Goal: Information Seeking & Learning: Learn about a topic

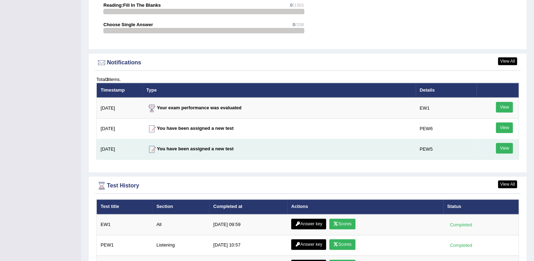
scroll to position [857, 0]
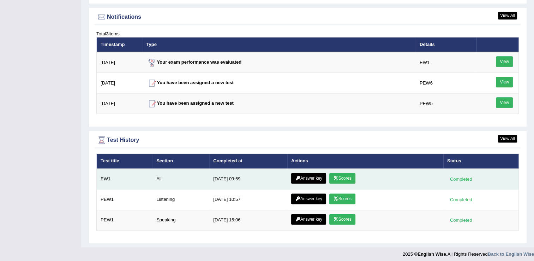
click at [331, 175] on link "Scores" at bounding box center [342, 178] width 26 height 11
click at [329, 173] on link "Scores" at bounding box center [342, 178] width 26 height 11
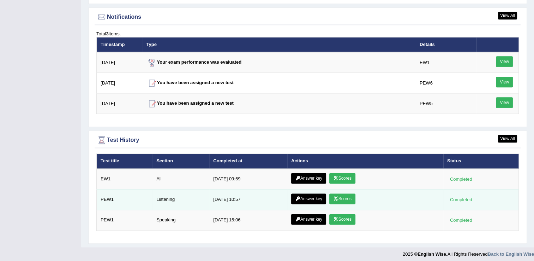
click at [340, 194] on link "Scores" at bounding box center [342, 198] width 26 height 11
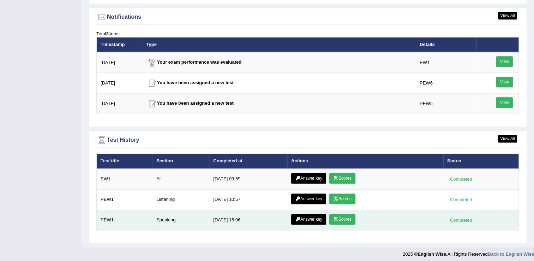
click at [172, 218] on td "Speaking" at bounding box center [181, 219] width 57 height 20
click at [336, 217] on icon at bounding box center [335, 219] width 5 height 4
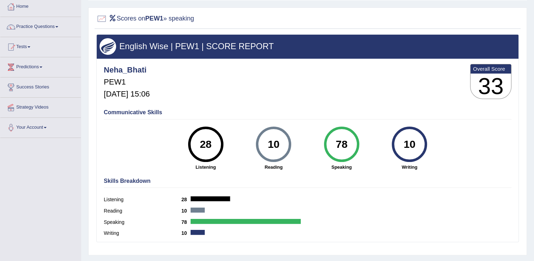
scroll to position [38, 0]
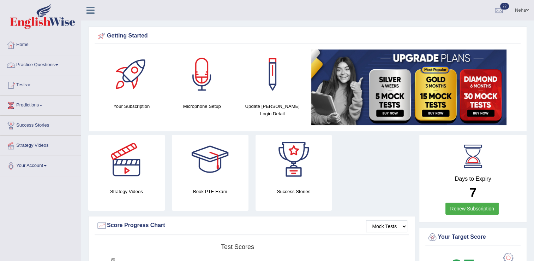
click at [57, 61] on link "Practice Questions" at bounding box center [40, 64] width 81 height 18
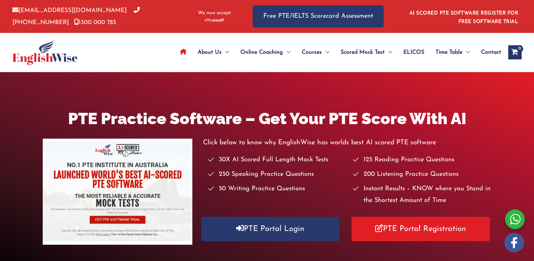
click at [260, 220] on link "PTE Portal Login" at bounding box center [270, 228] width 138 height 24
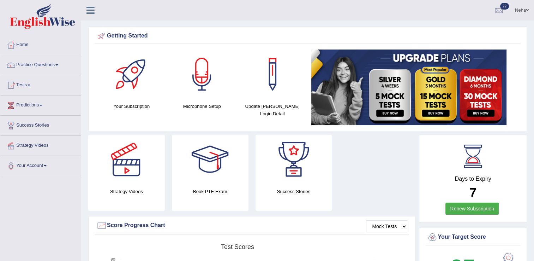
scroll to position [10, 0]
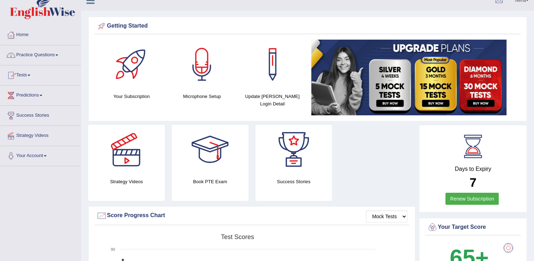
click at [29, 73] on link "Tests" at bounding box center [40, 74] width 81 height 18
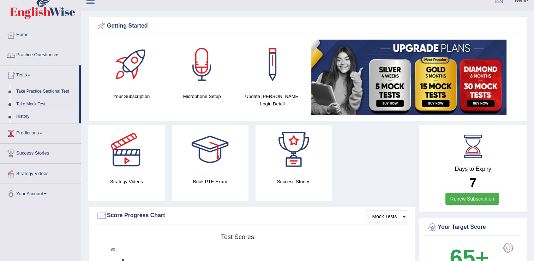
click at [27, 117] on link "History" at bounding box center [46, 116] width 66 height 13
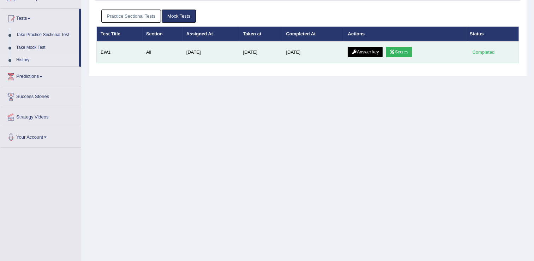
click at [366, 50] on link "Answer key" at bounding box center [365, 52] width 35 height 11
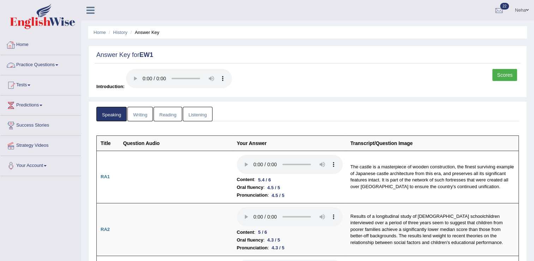
click at [44, 66] on link "Practice Questions" at bounding box center [40, 64] width 81 height 18
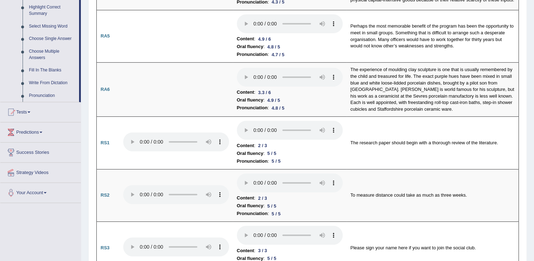
scroll to position [345, 0]
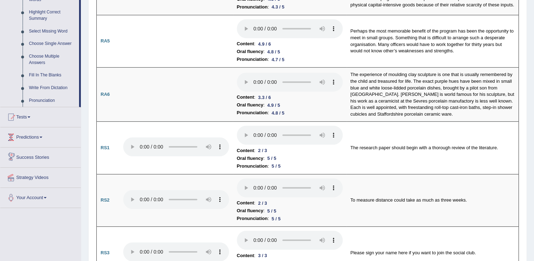
click at [42, 132] on link "Predictions" at bounding box center [40, 136] width 81 height 18
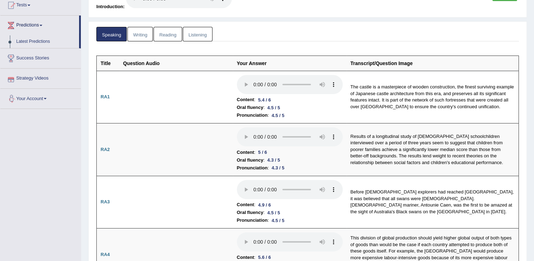
scroll to position [0, 0]
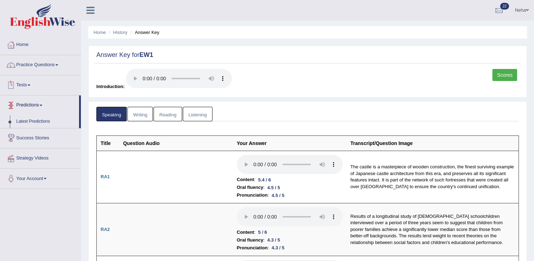
click at [27, 81] on link "Tests" at bounding box center [40, 84] width 81 height 18
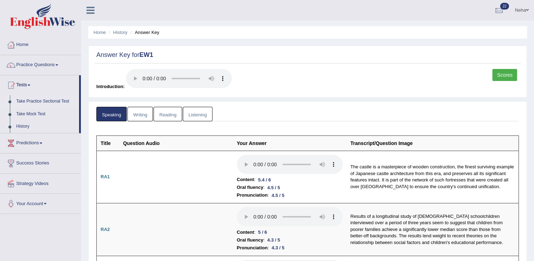
click at [53, 99] on link "Take Practice Sectional Test" at bounding box center [46, 101] width 66 height 13
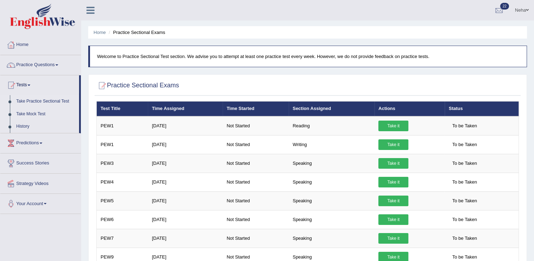
click at [34, 112] on link "Take Mock Test" at bounding box center [46, 114] width 66 height 13
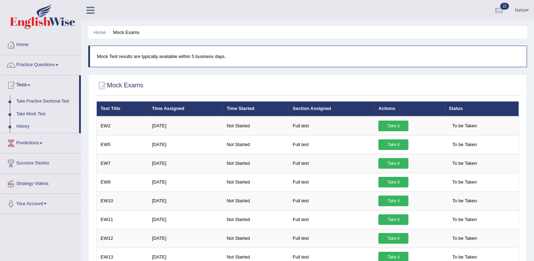
click at [25, 125] on link "History" at bounding box center [46, 126] width 66 height 13
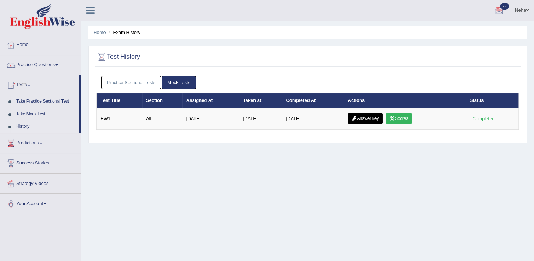
click at [497, 9] on div at bounding box center [499, 10] width 11 height 11
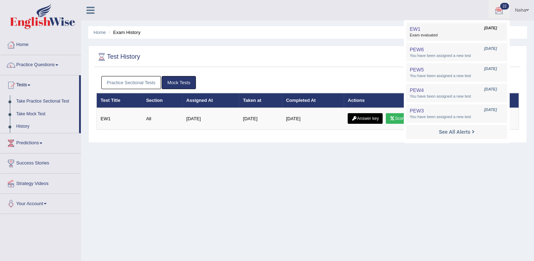
click at [446, 37] on span "Exam evaluated" at bounding box center [457, 35] width 94 height 6
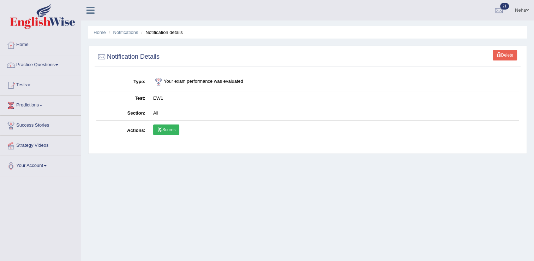
click at [165, 132] on link "Scores" at bounding box center [166, 129] width 26 height 11
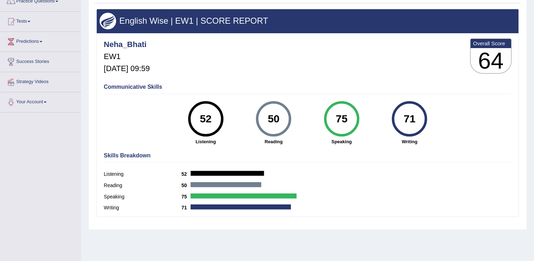
scroll to position [64, 0]
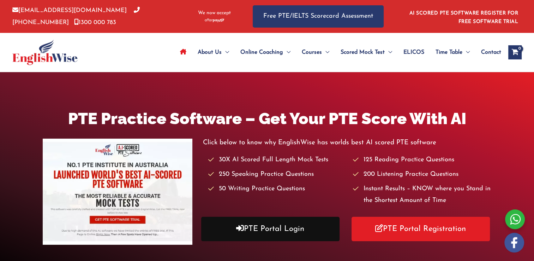
click at [264, 227] on link "PTE Portal Login" at bounding box center [270, 228] width 138 height 24
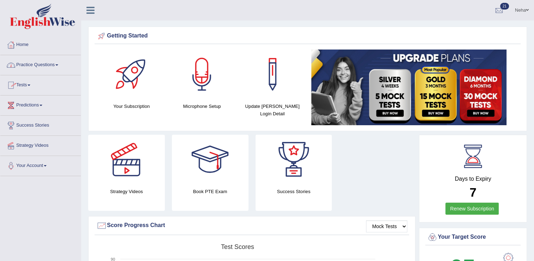
click at [34, 66] on link "Practice Questions" at bounding box center [40, 64] width 81 height 18
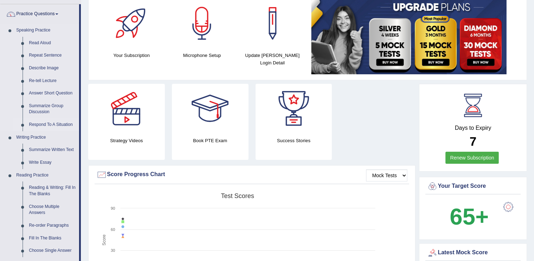
scroll to position [52, 0]
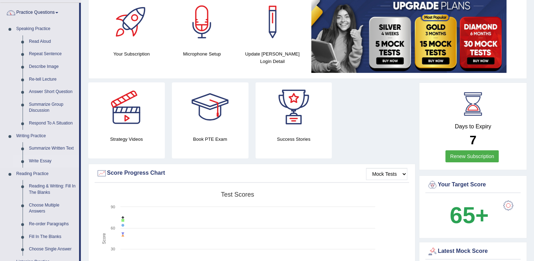
click at [46, 158] on link "Write Essay" at bounding box center [52, 161] width 53 height 13
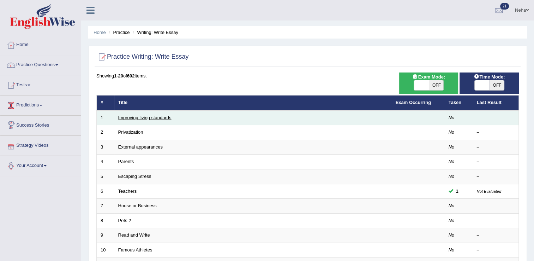
click at [133, 115] on link "Improving living standards" at bounding box center [144, 117] width 53 height 5
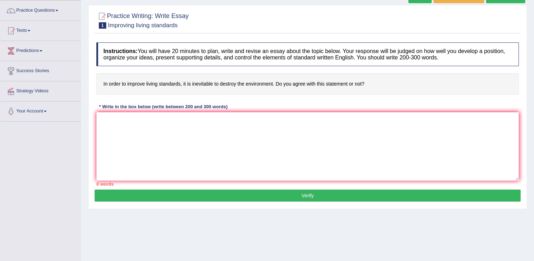
scroll to position [61, 0]
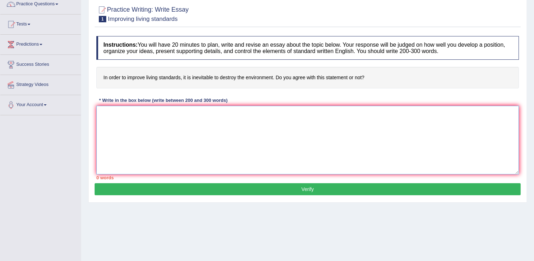
click at [255, 156] on textarea at bounding box center [307, 140] width 423 height 69
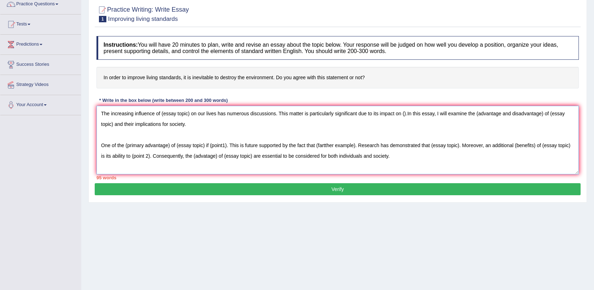
scroll to position [10, 0]
click at [100, 132] on textarea "The increasing influence of (essay topic) on our lives has numerous discussions…" at bounding box center [337, 140] width 482 height 69
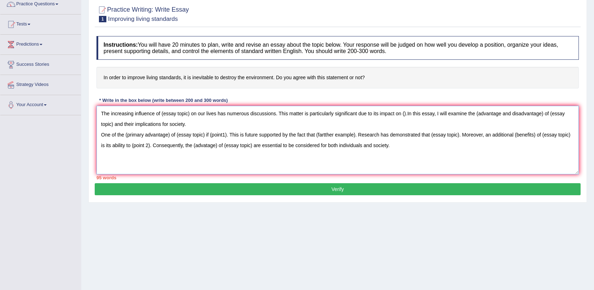
scroll to position [0, 0]
click at [403, 150] on textarea "The increasing influence of (essay topic) on our lives has numerous discussions…" at bounding box center [337, 140] width 482 height 69
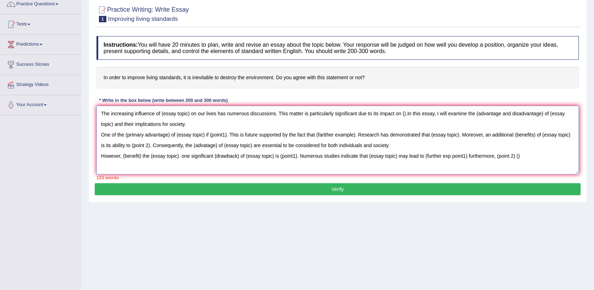
click at [519, 157] on textarea "The increasing influence of (essay topic) on our lives has numerous discussions…" at bounding box center [337, 140] width 482 height 69
click at [521, 157] on textarea "The increasing influence of (essay topic) on our lives has numerous discussions…" at bounding box center [337, 140] width 482 height 69
click at [534, 158] on textarea "The increasing influence of (essay topic) on our lives has numerous discussions…" at bounding box center [337, 140] width 482 height 69
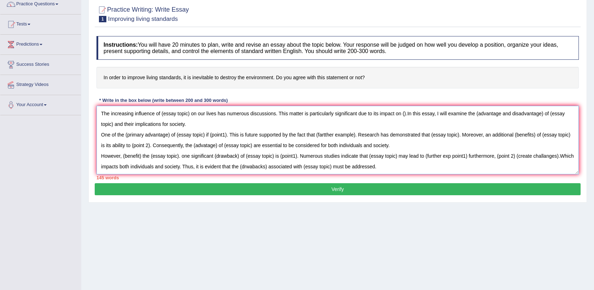
click at [534, 158] on textarea "The increasing influence of (essay topic) on our lives has numerous discussions…" at bounding box center [337, 140] width 482 height 69
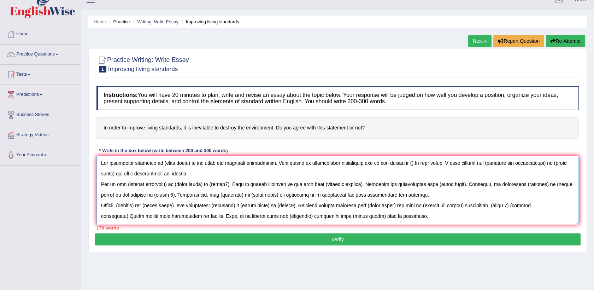
scroll to position [0, 0]
click at [195, 176] on textarea at bounding box center [337, 190] width 482 height 69
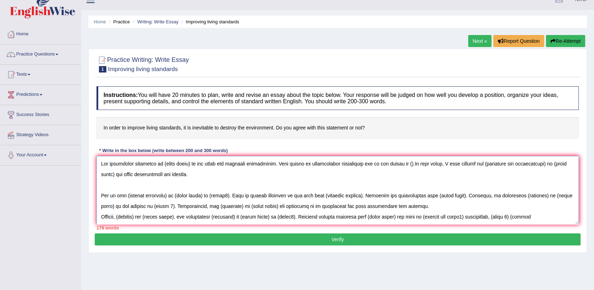
scroll to position [42, 0]
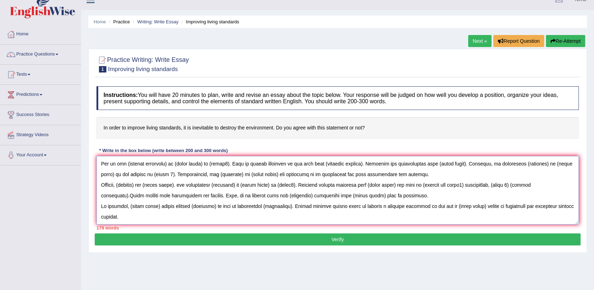
click at [414, 166] on textarea at bounding box center [337, 190] width 482 height 69
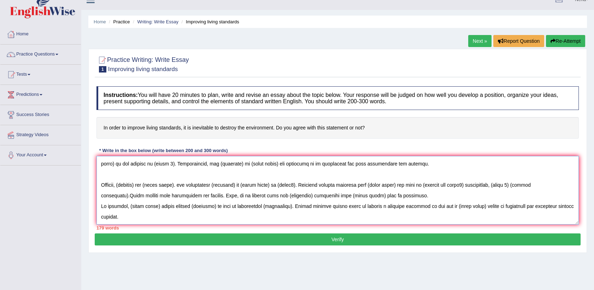
scroll to position [53, 0]
click at [438, 189] on textarea at bounding box center [337, 190] width 482 height 69
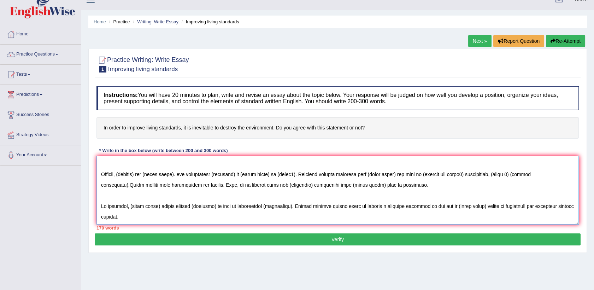
scroll to position [63, 0]
type textarea "The increasing influence of (essay topic) on our lives has numerous discussions…"
click at [413, 242] on button "Verify" at bounding box center [338, 239] width 486 height 12
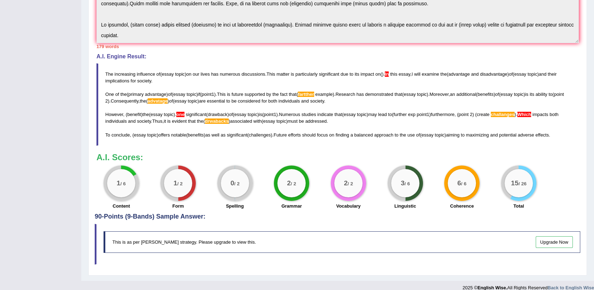
scroll to position [190, 0]
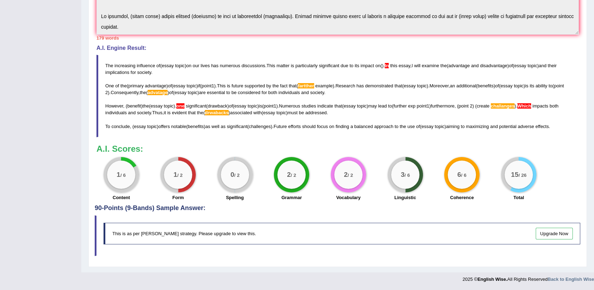
click at [121, 58] on blockquote "The increasing influence of ( essay topic ) on our lives has numerous discussio…" at bounding box center [337, 96] width 482 height 82
click at [173, 106] on span "topic" at bounding box center [169, 105] width 10 height 5
click at [195, 65] on span "our" at bounding box center [195, 65] width 7 height 5
click at [103, 60] on blockquote "The increasing influence of ( essay topic ) on our lives has numerous discussio…" at bounding box center [337, 96] width 482 height 82
click at [101, 63] on blockquote "The increasing influence of ( essay topic ) on our lives has numerous discussio…" at bounding box center [337, 96] width 482 height 82
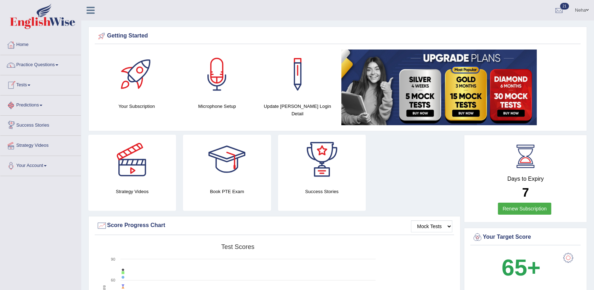
click at [23, 84] on link "Tests" at bounding box center [40, 84] width 81 height 18
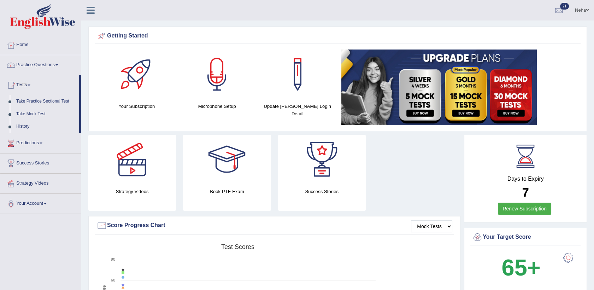
click at [31, 64] on link "Practice Questions" at bounding box center [40, 64] width 81 height 18
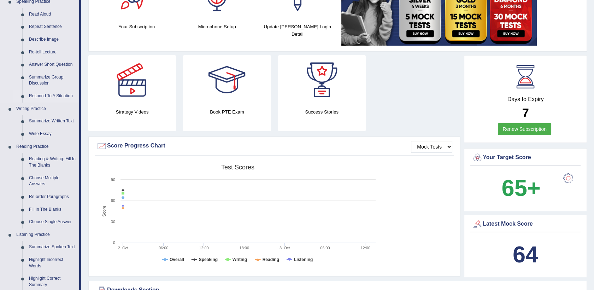
scroll to position [80, 0]
click at [35, 127] on link "Write Essay" at bounding box center [52, 133] width 53 height 13
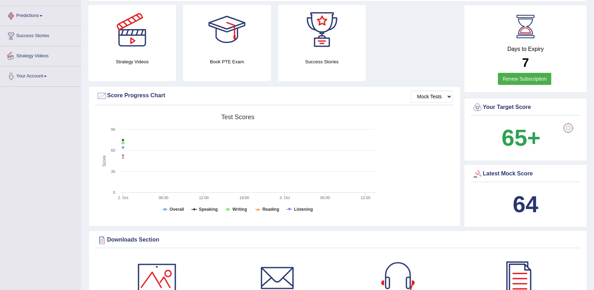
scroll to position [136, 0]
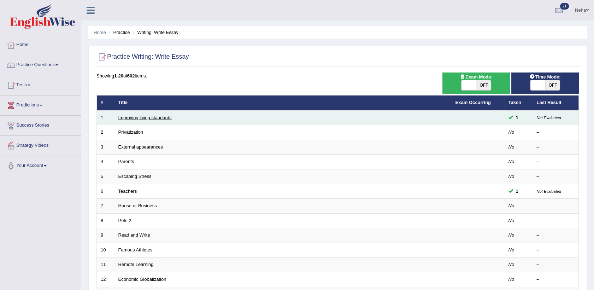
click at [128, 120] on link "Improving living standards" at bounding box center [144, 117] width 53 height 5
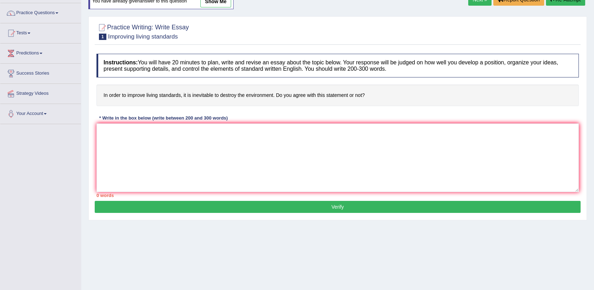
scroll to position [51, 0]
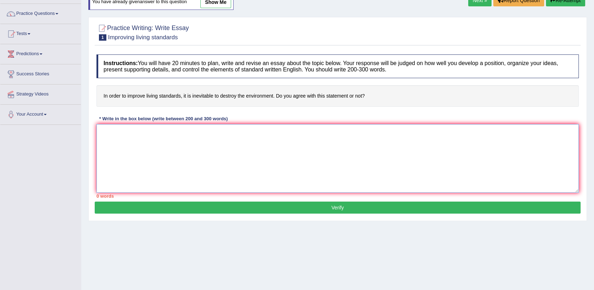
click at [221, 170] on textarea at bounding box center [337, 158] width 482 height 69
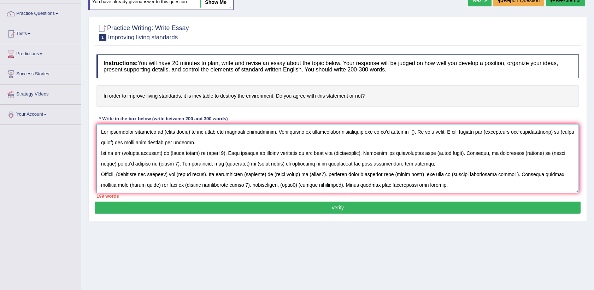
scroll to position [6, 0]
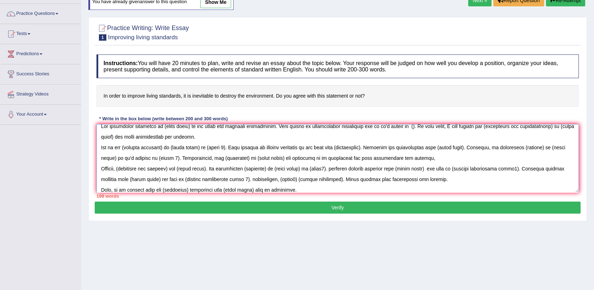
click at [251, 179] on textarea at bounding box center [337, 158] width 482 height 69
click at [329, 189] on textarea at bounding box center [337, 158] width 482 height 69
type textarea "The increasing influence of (essay topic) on our lives has numerous discussions…"
click at [334, 205] on button "Verify" at bounding box center [338, 207] width 486 height 12
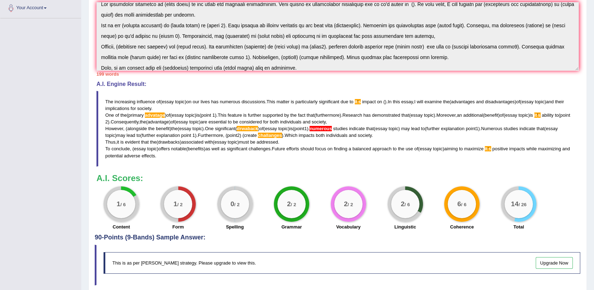
scroll to position [187, 0]
